Goal: Task Accomplishment & Management: Use online tool/utility

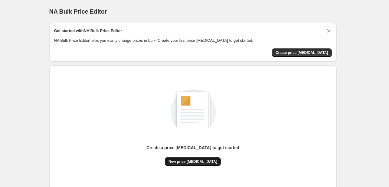
click at [195, 161] on span "New price [MEDICAL_DATA]" at bounding box center [192, 161] width 49 height 5
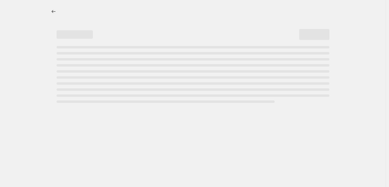
select select "percentage"
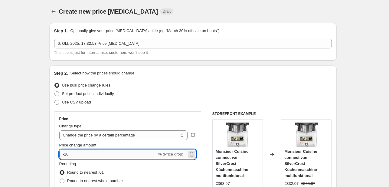
click at [93, 153] on input "-10" at bounding box center [108, 154] width 98 height 10
type input "-1"
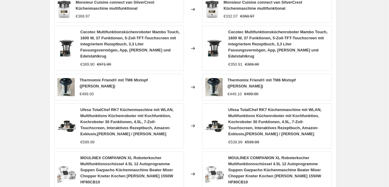
scroll to position [467, 0]
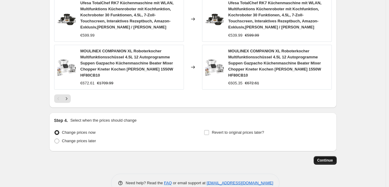
type input "-35"
click at [328, 158] on span "Continue" at bounding box center [325, 160] width 16 height 5
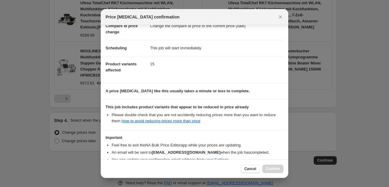
scroll to position [67, 0]
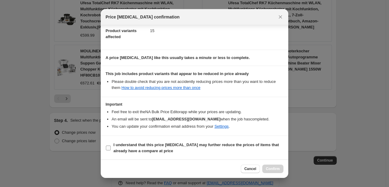
click at [140, 140] on label "I understand that this price [MEDICAL_DATA] may further reduce the prices of it…" at bounding box center [194, 147] width 178 height 15
click at [111, 145] on input "I understand that this price [MEDICAL_DATA] may further reduce the prices of it…" at bounding box center [108, 147] width 5 height 5
checkbox input "true"
click at [277, 166] on button "Confirm" at bounding box center [272, 168] width 21 height 8
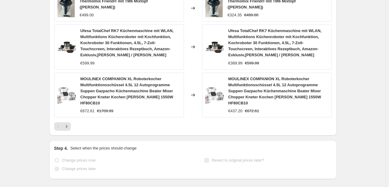
scroll to position [483, 0]
select select "percentage"
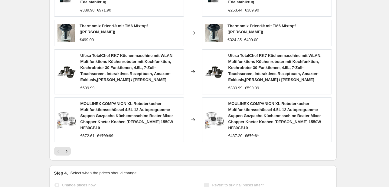
scroll to position [0, 0]
